Goal: Transaction & Acquisition: Purchase product/service

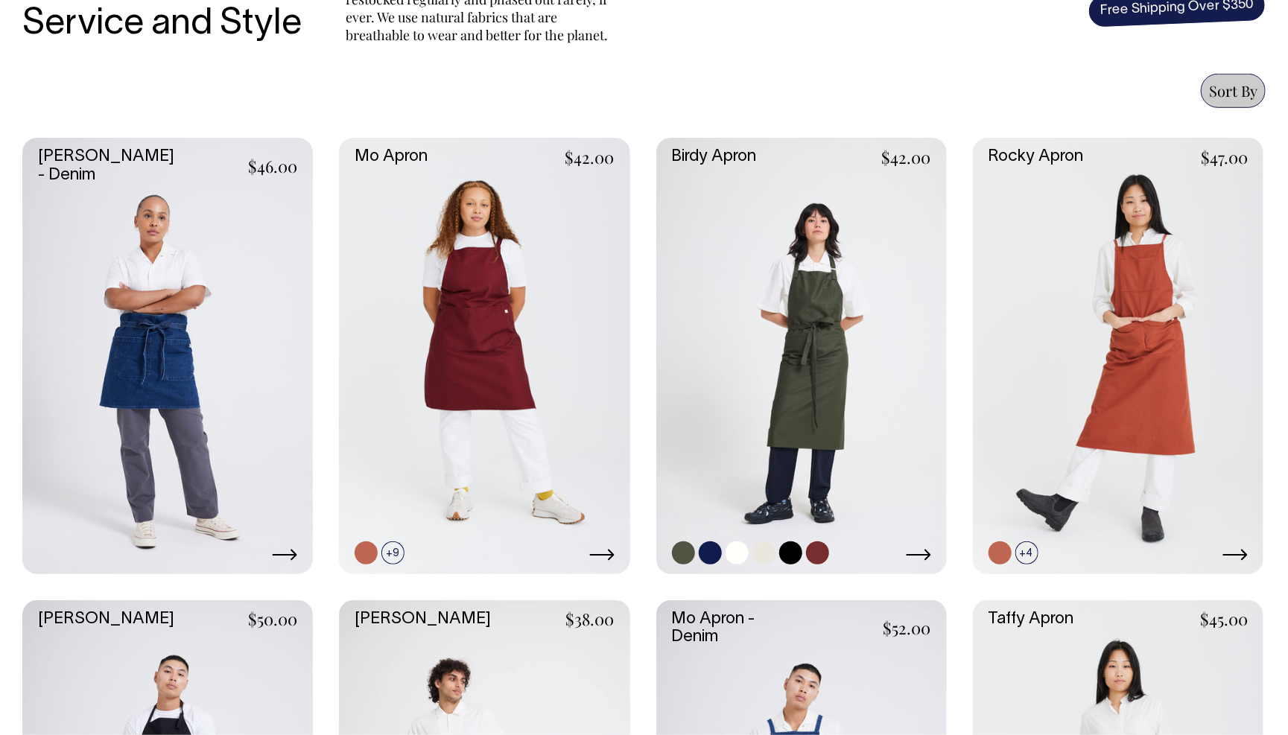
scroll to position [603, 0]
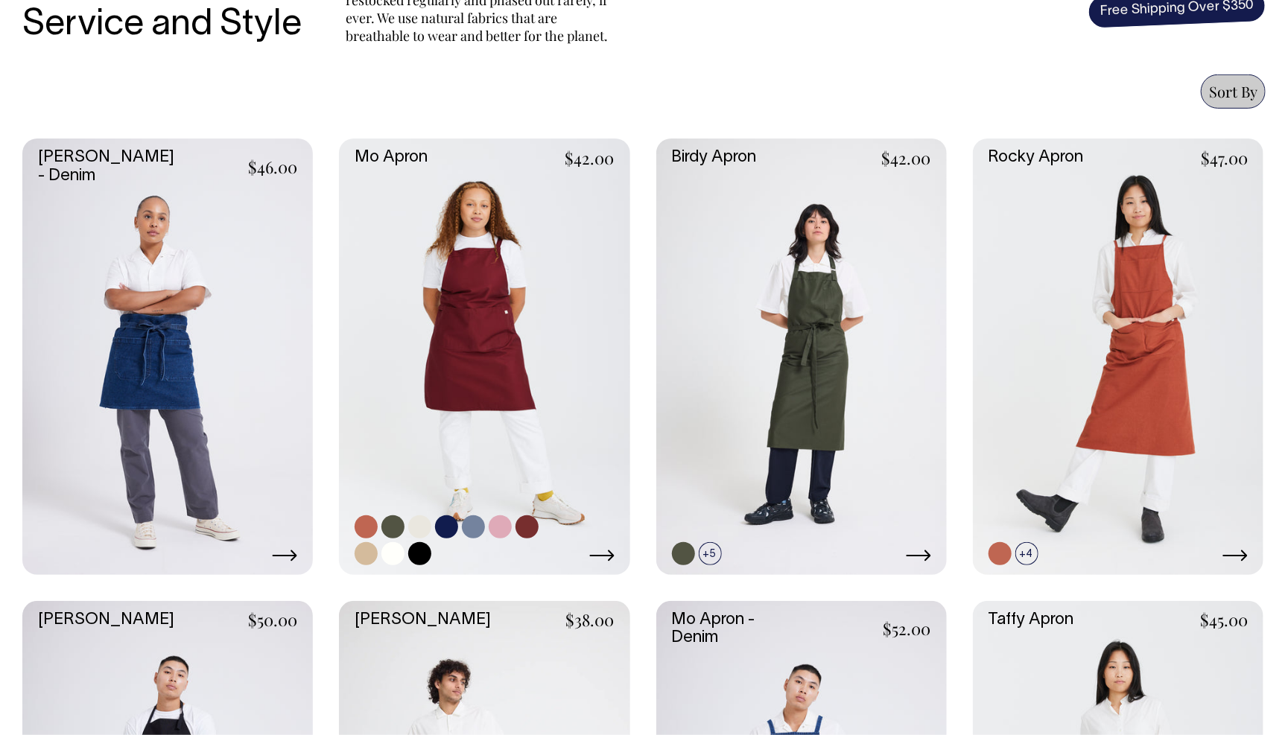
click at [419, 527] on link at bounding box center [419, 526] width 23 height 23
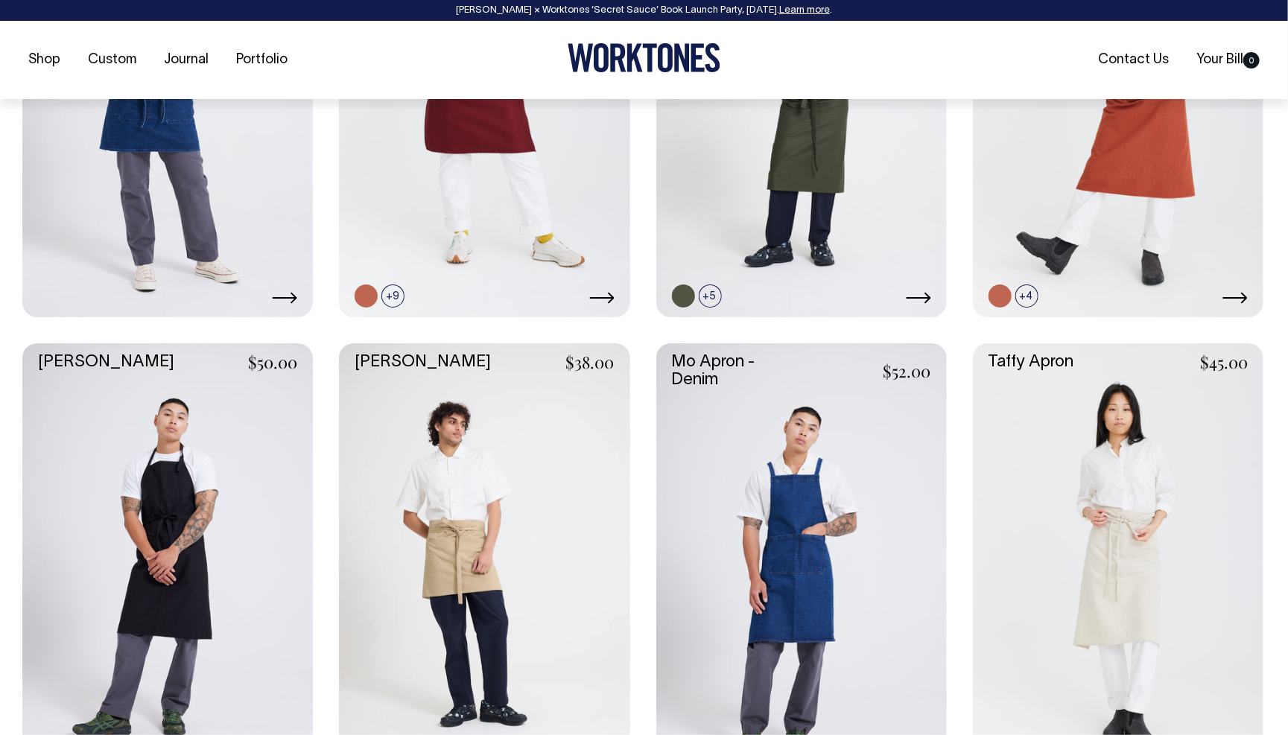
scroll to position [861, 0]
click at [1075, 470] on link at bounding box center [1118, 561] width 290 height 436
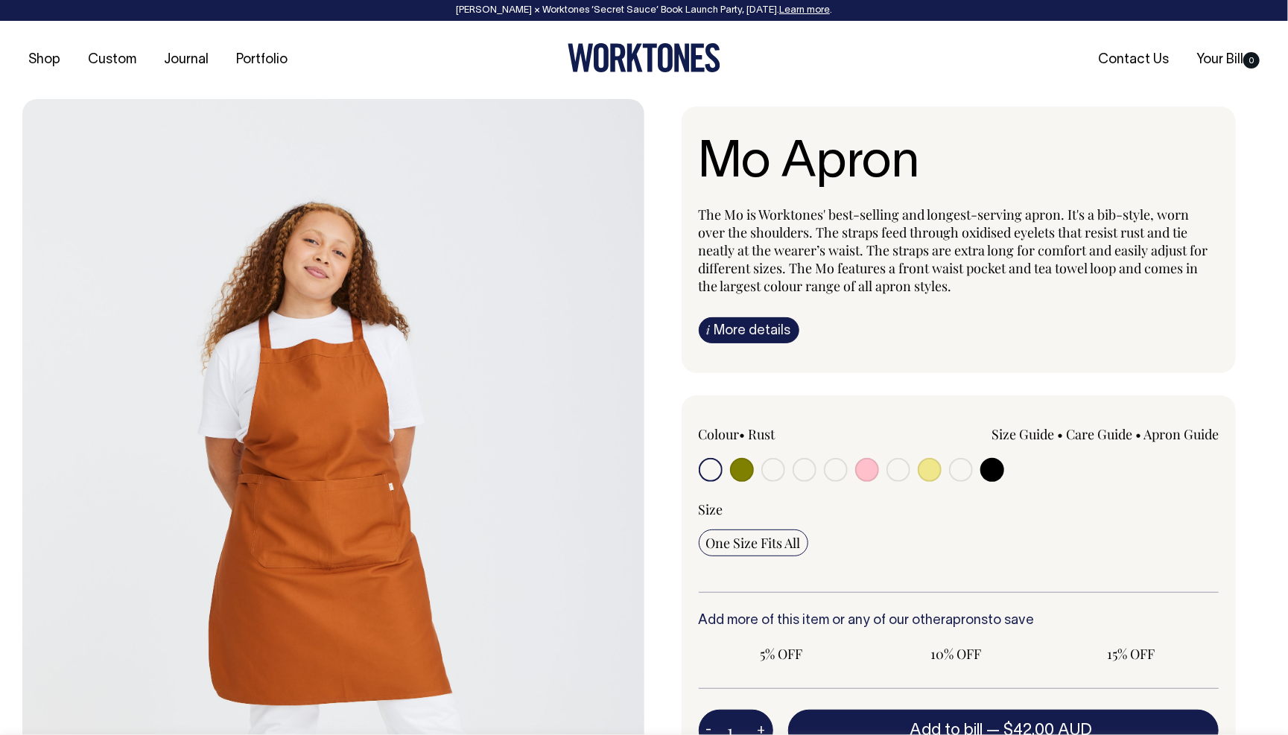
radio input "true"
radio input "false"
select select "Natural"
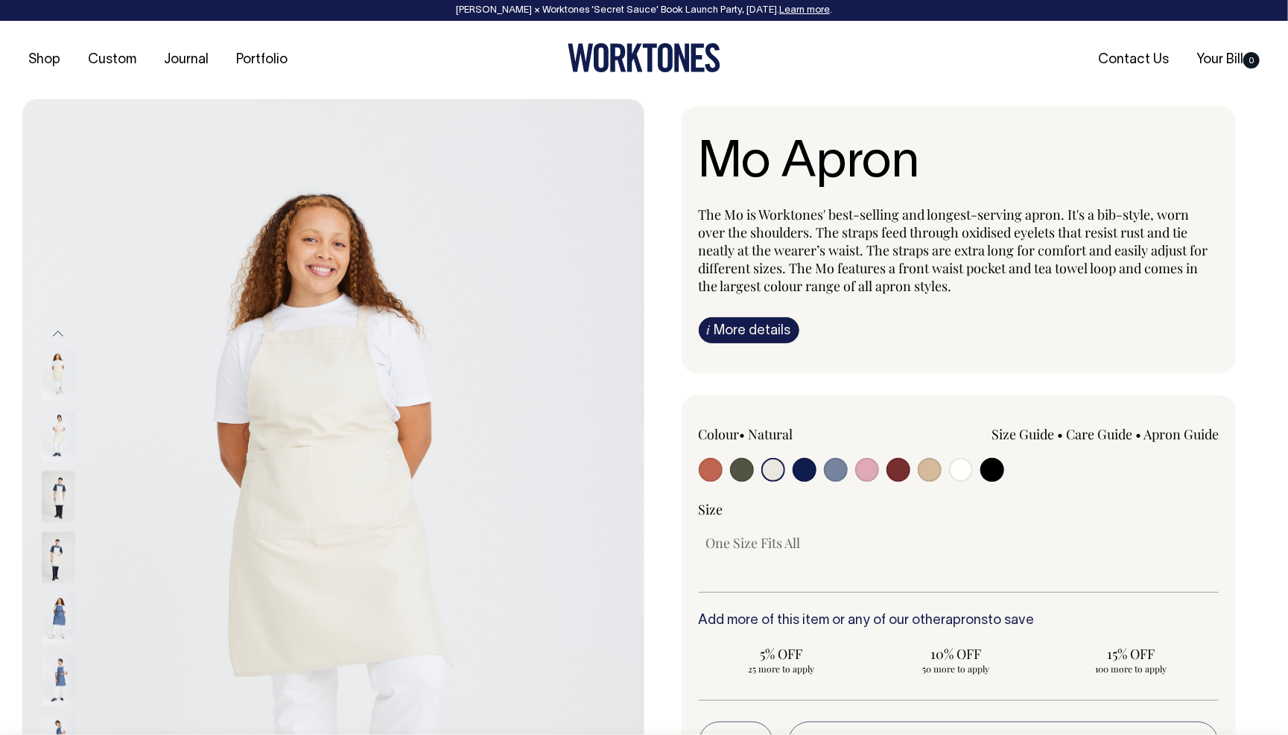
click at [777, 474] on input "radio" at bounding box center [773, 470] width 24 height 24
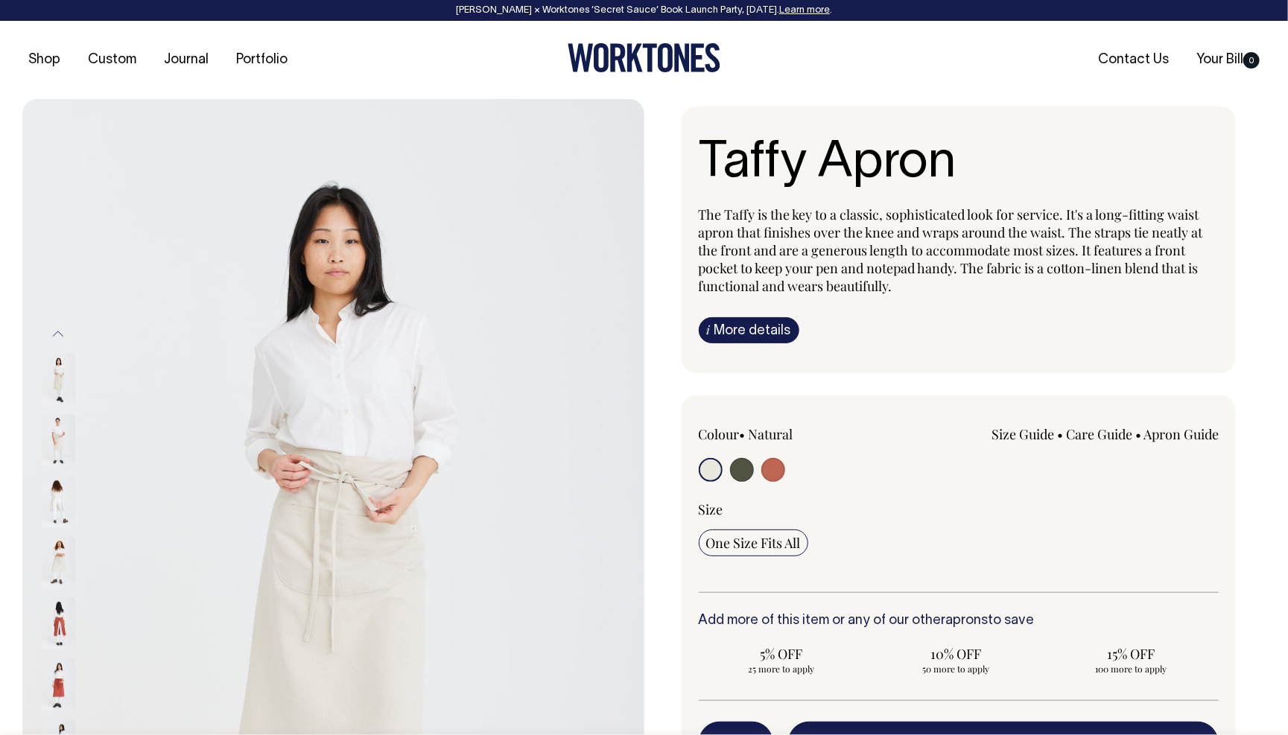
click at [739, 469] on input "radio" at bounding box center [742, 470] width 24 height 24
radio input "true"
select select "Olive"
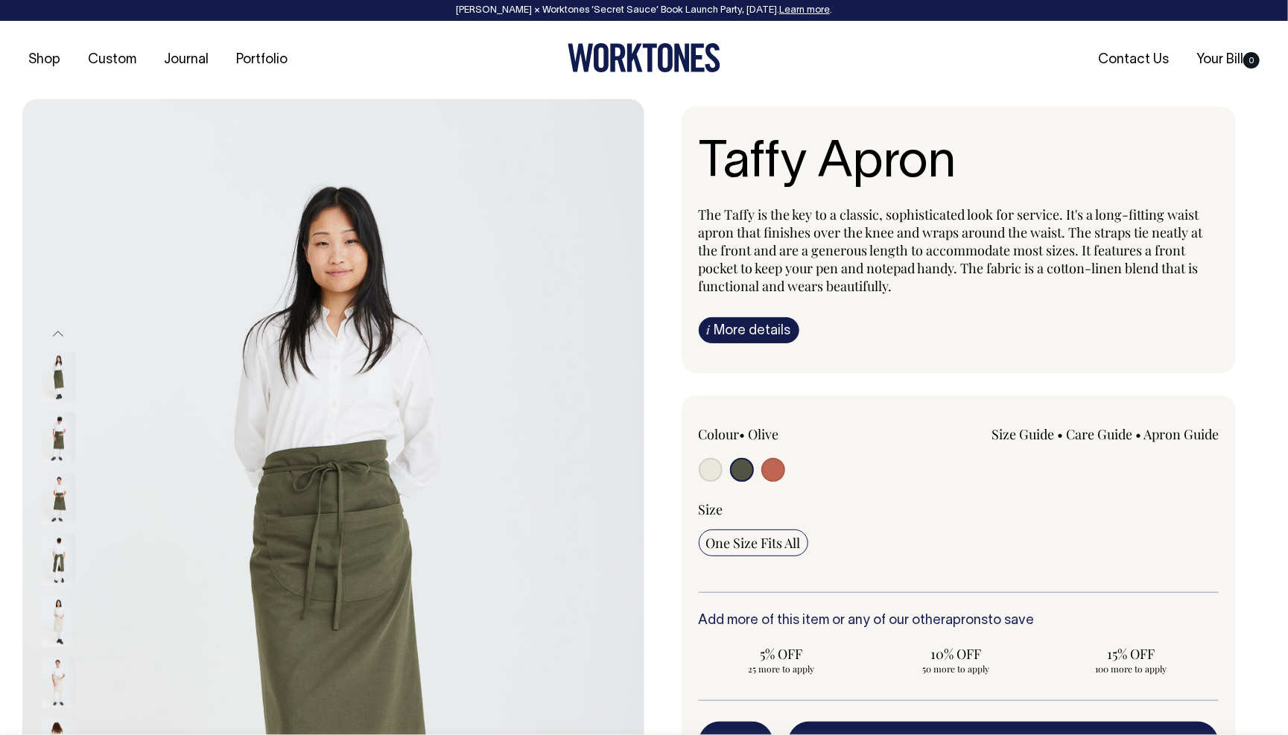
click at [717, 473] on input "radio" at bounding box center [711, 470] width 24 height 24
radio input "true"
select select "Natural"
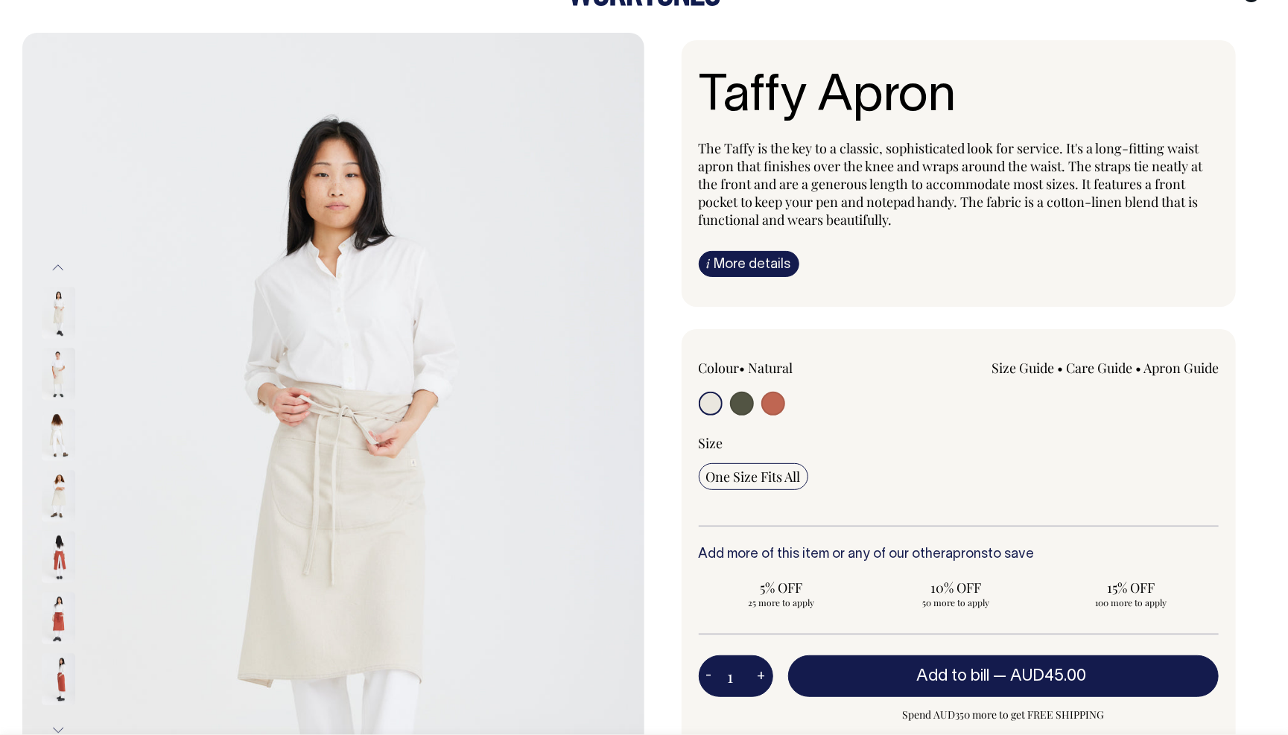
scroll to position [67, 0]
